Goal: Task Accomplishment & Management: Use online tool/utility

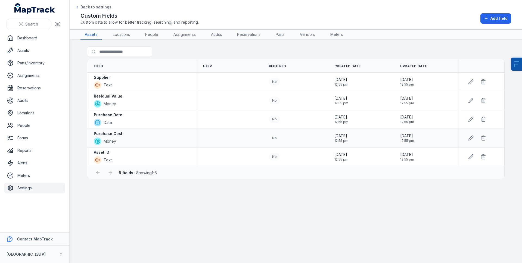
click at [112, 135] on strong "Purchase Cost" at bounding box center [108, 133] width 29 height 5
copy div "Purchase Cost"
click at [45, 50] on link "Assets" at bounding box center [34, 50] width 61 height 11
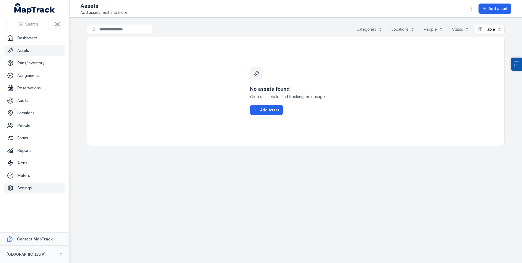
click at [27, 192] on link "Settings" at bounding box center [34, 188] width 61 height 11
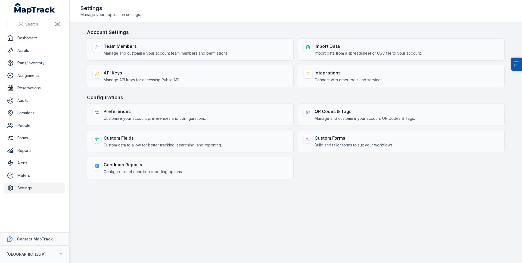
click at [174, 15] on div "Settings Manage your application settings." at bounding box center [295, 10] width 430 height 13
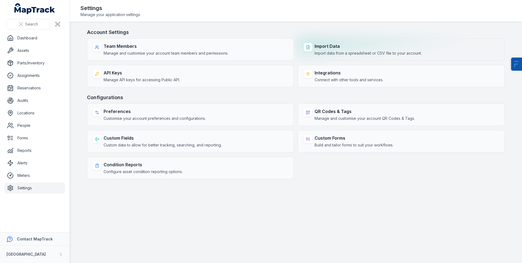
click at [383, 45] on strong "Import Data" at bounding box center [367, 46] width 107 height 7
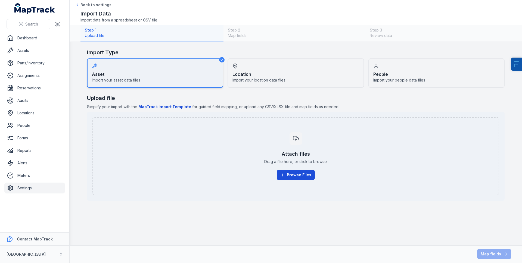
click at [298, 175] on button "Browse Files" at bounding box center [296, 175] width 38 height 10
